Goal: Transaction & Acquisition: Purchase product/service

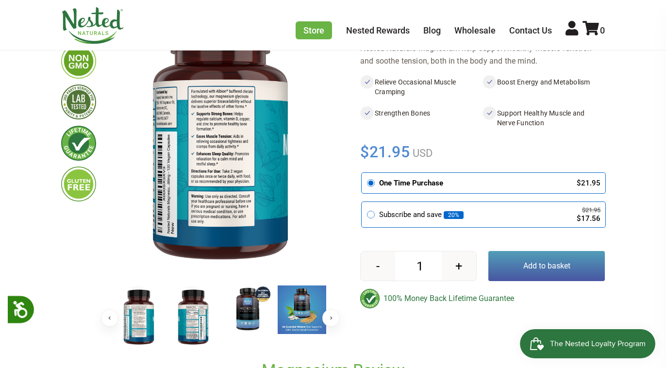
scroll to position [134, 0]
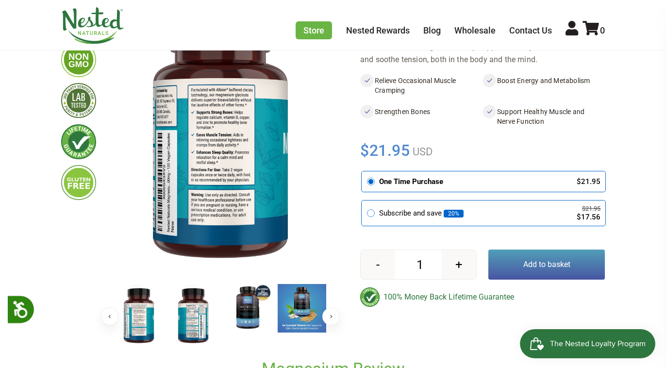
click at [193, 314] on img at bounding box center [193, 315] width 49 height 63
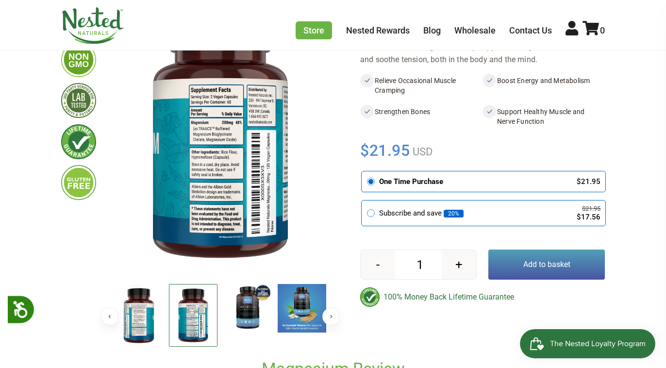
click at [243, 309] on img at bounding box center [247, 308] width 49 height 49
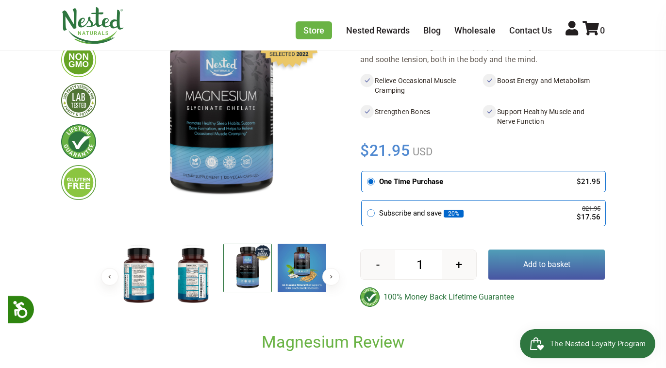
click at [194, 270] on img at bounding box center [193, 275] width 49 height 63
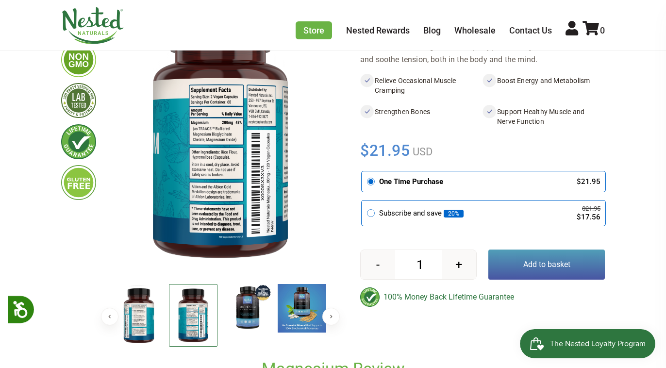
click at [222, 127] on img at bounding box center [221, 134] width 218 height 283
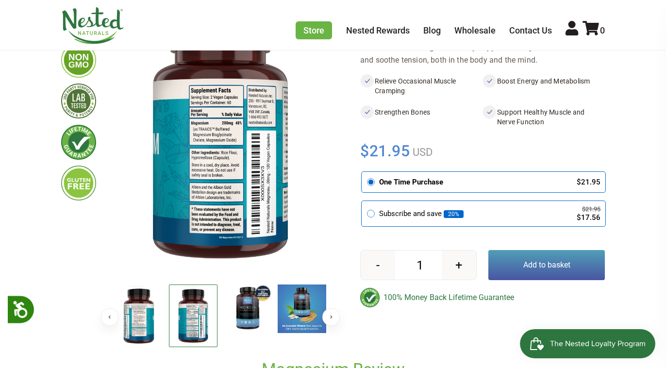
scroll to position [133, 0]
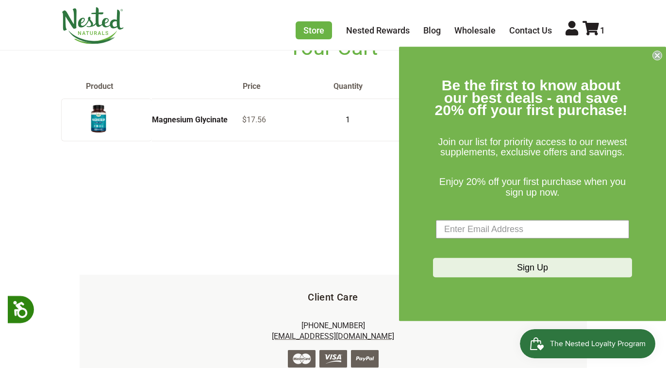
scroll to position [83, 0]
click at [656, 56] on circle "Close dialog" at bounding box center [657, 55] width 9 height 9
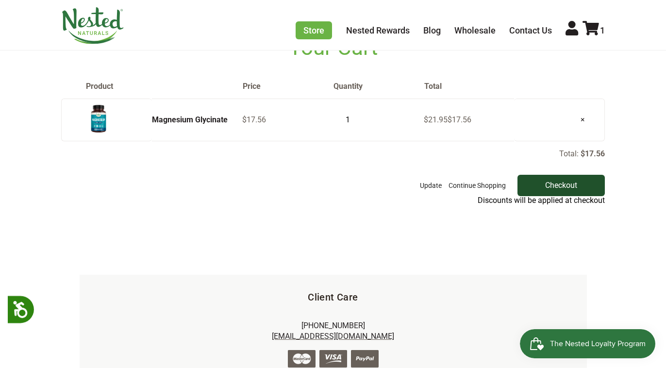
click at [563, 186] on input "Checkout" at bounding box center [561, 185] width 87 height 21
